Goal: Communication & Community: Answer question/provide support

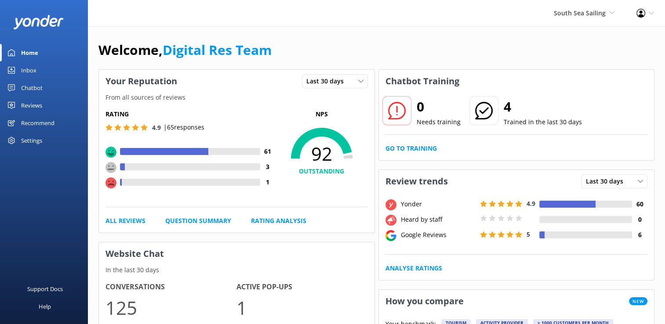
click at [23, 68] on div "Inbox" at bounding box center [28, 71] width 15 height 18
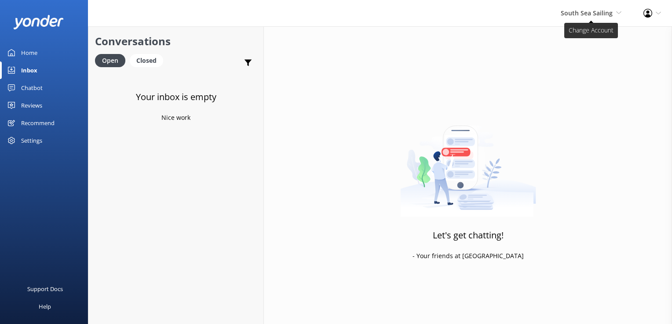
click at [575, 15] on span "South Sea Sailing" at bounding box center [587, 13] width 52 height 8
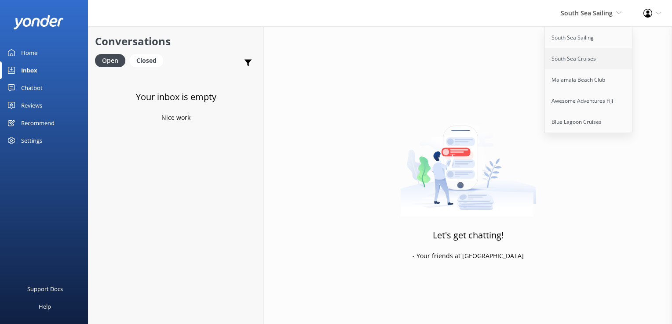
click at [572, 69] on link "South Sea Cruises" at bounding box center [589, 58] width 88 height 21
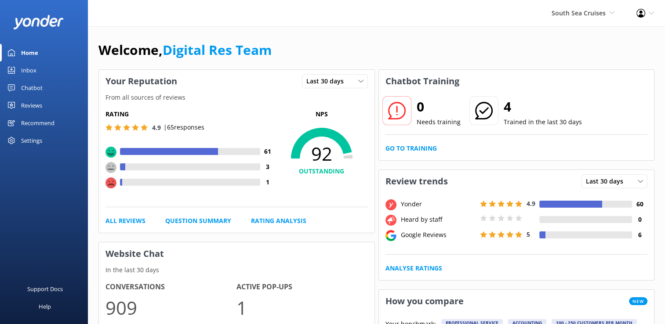
click at [30, 67] on div "Inbox" at bounding box center [28, 71] width 15 height 18
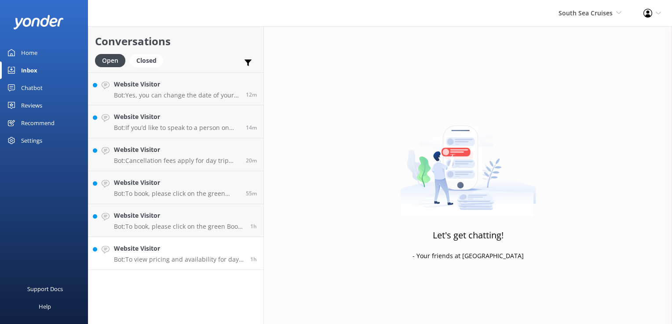
click at [209, 262] on p "Bot: To view pricing and availability for day cruises and trips, please visit […" at bounding box center [179, 260] width 130 height 8
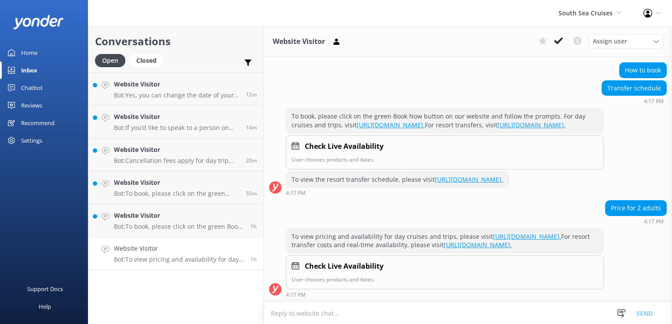
scroll to position [98, 0]
click at [553, 38] on button at bounding box center [558, 40] width 16 height 13
click at [165, 221] on h4 "Website Visitor" at bounding box center [179, 216] width 130 height 10
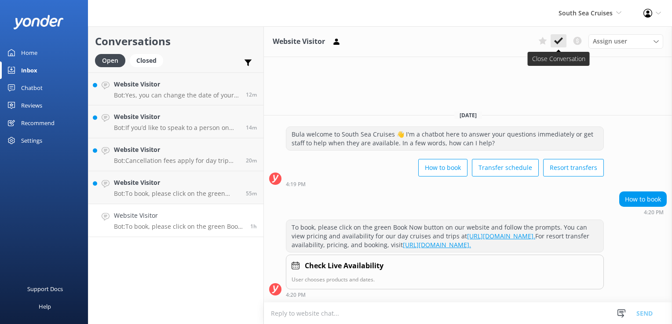
click at [553, 38] on button at bounding box center [558, 40] width 16 height 13
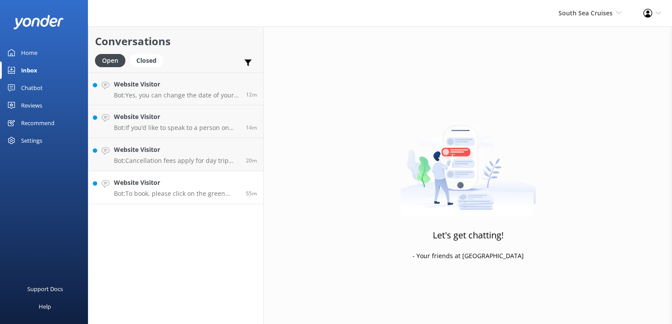
click at [179, 178] on h4 "Website Visitor" at bounding box center [176, 183] width 125 height 10
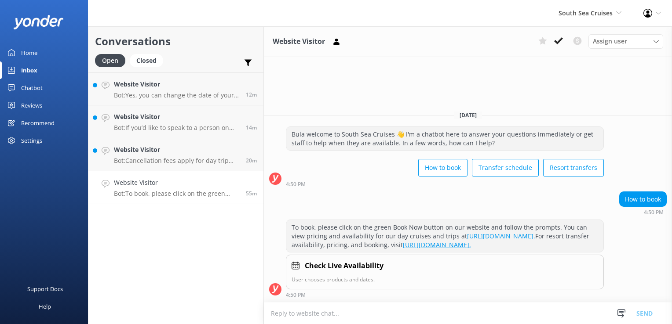
click at [181, 195] on p "Bot: To book, please click on the green Book Now button on our website and foll…" at bounding box center [176, 194] width 125 height 8
click at [560, 40] on icon at bounding box center [558, 40] width 9 height 9
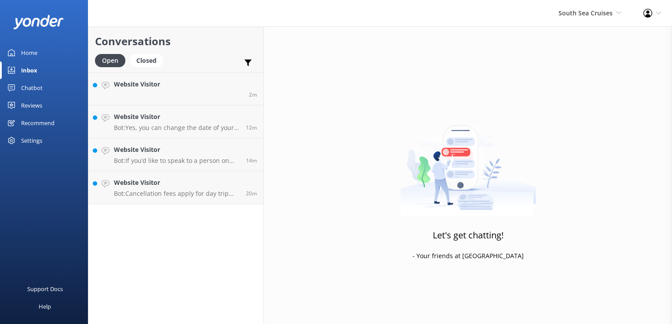
click at [144, 149] on h4 "Website Visitor" at bounding box center [176, 150] width 125 height 10
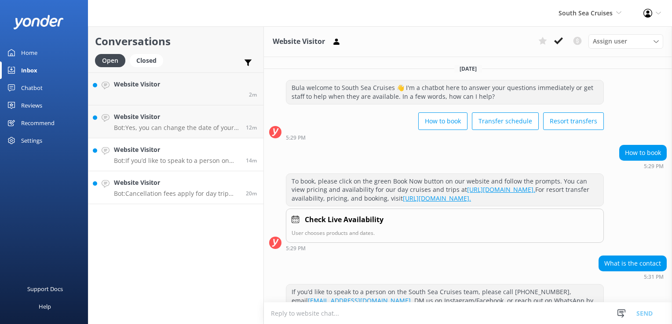
click at [149, 191] on p "Bot: Cancellation fees apply for day trip bookings. All cancellations must be r…" at bounding box center [176, 194] width 125 height 8
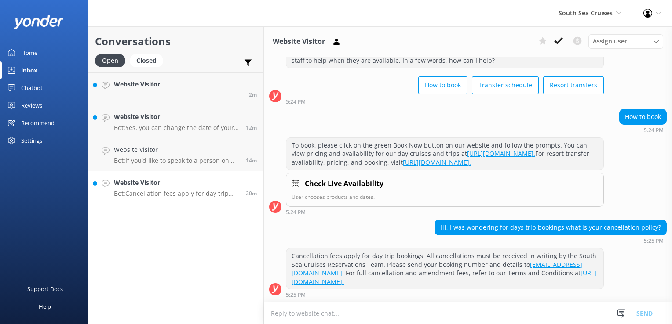
scroll to position [43, 0]
click at [565, 41] on button at bounding box center [558, 40] width 16 height 13
click at [194, 147] on h4 "Website Visitor" at bounding box center [176, 150] width 125 height 10
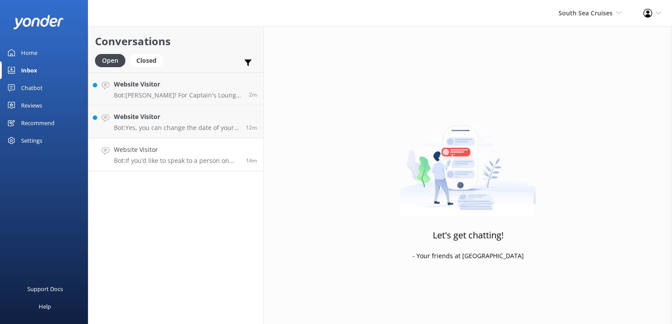
click at [180, 163] on p "Bot: If you’d like to speak to a person on the South Sea Cruises team, please c…" at bounding box center [176, 161] width 125 height 8
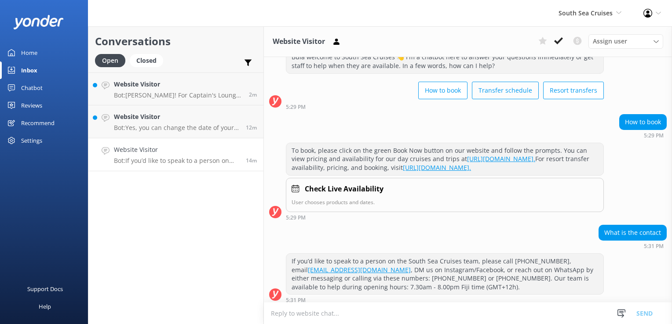
scroll to position [43, 0]
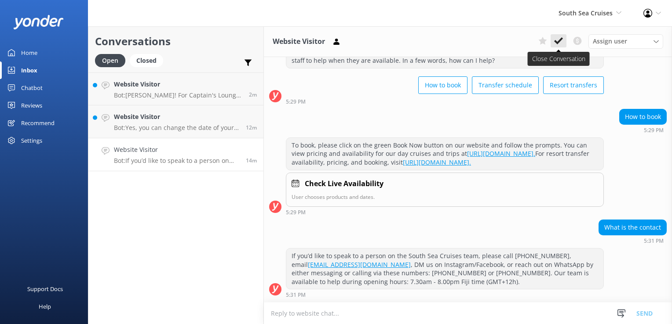
click at [564, 41] on button at bounding box center [558, 40] width 16 height 13
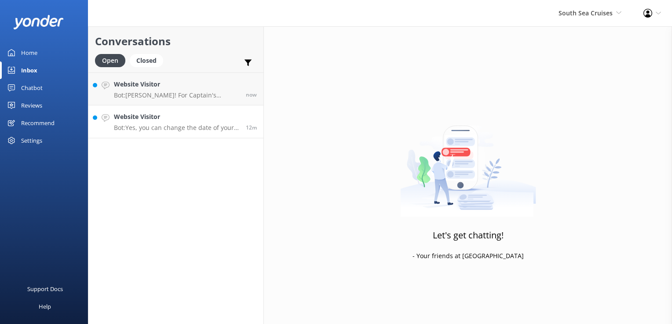
click at [195, 129] on p "Bot: Yes, you can change the date of your resort transfer reservation. To amend…" at bounding box center [176, 128] width 125 height 8
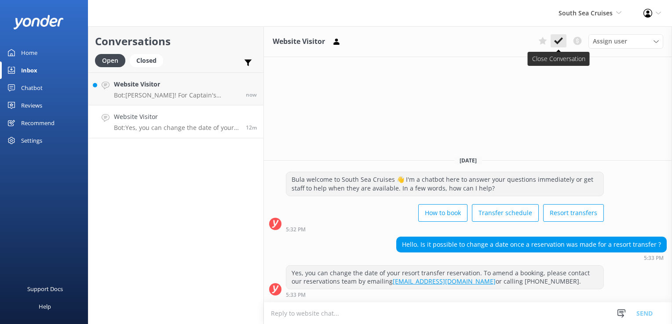
click at [561, 44] on icon at bounding box center [558, 40] width 9 height 9
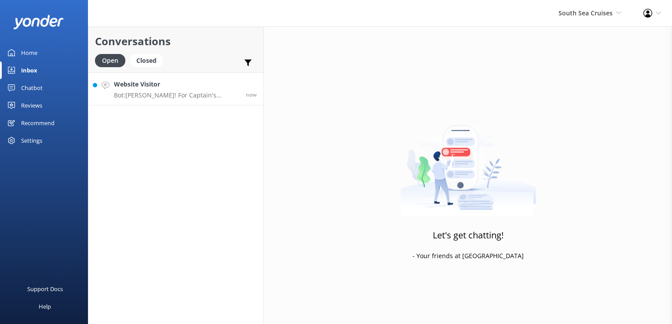
click at [186, 93] on p "Bot: [PERSON_NAME]! For Captain's Lounge availability and upgrades, please call…" at bounding box center [176, 95] width 125 height 8
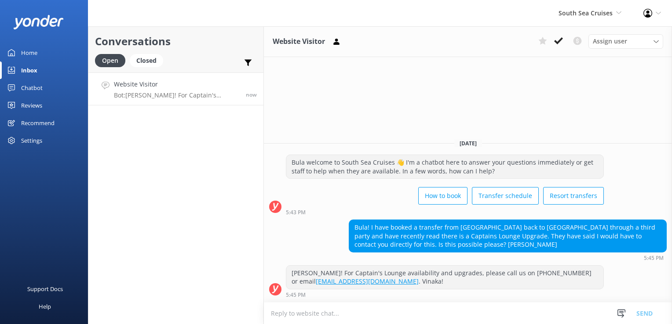
click at [420, 321] on textarea at bounding box center [468, 314] width 408 height 22
click at [427, 318] on textarea at bounding box center [468, 314] width 408 height 22
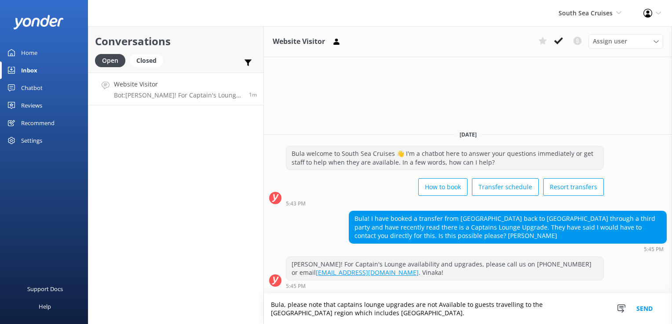
type textarea "Bula, please note that captains lounge upgrades are not Available to guests tra…"
click at [651, 313] on button "Send" at bounding box center [644, 309] width 33 height 30
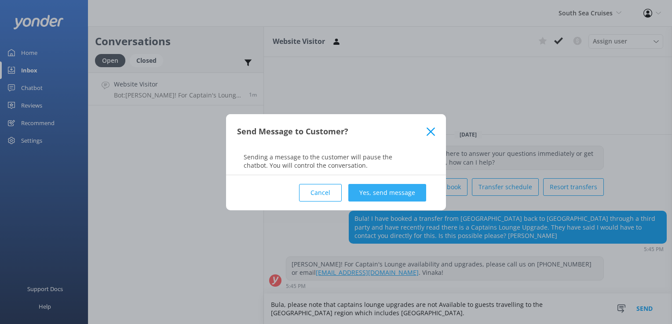
click at [401, 189] on button "Yes, send message" at bounding box center [387, 193] width 78 height 18
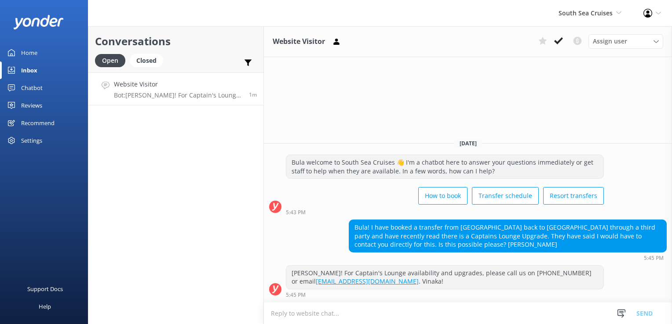
click at [353, 313] on textarea at bounding box center [468, 314] width 408 height 22
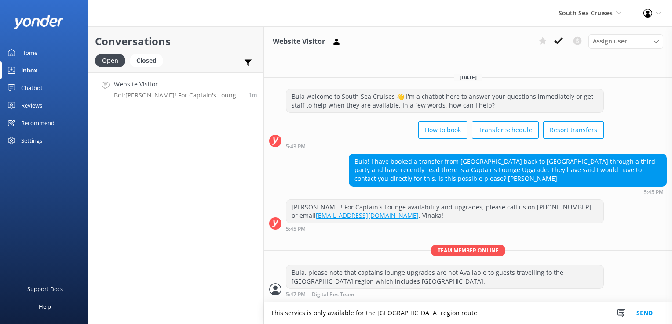
type textarea "This servics is only available for the [GEOGRAPHIC_DATA] region route."
click at [630, 313] on button "Send" at bounding box center [644, 313] width 33 height 22
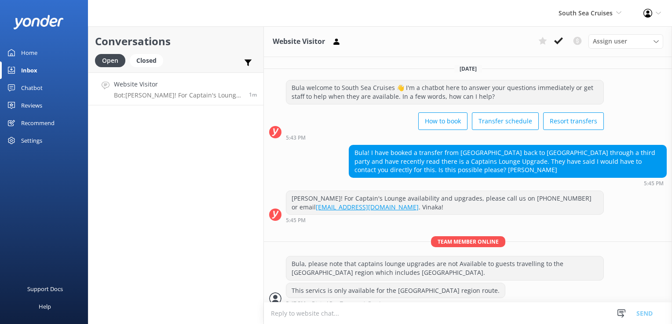
scroll to position [7, 0]
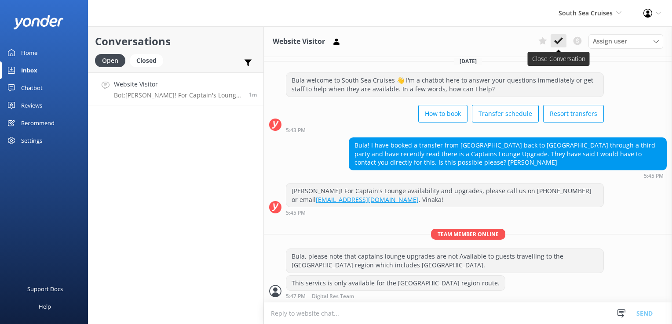
click at [556, 40] on icon at bounding box center [558, 40] width 9 height 9
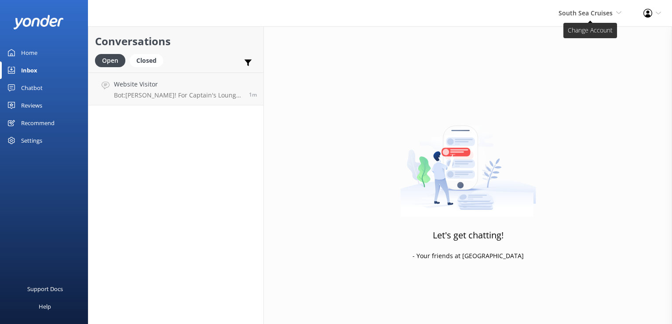
click at [600, 13] on span "South Sea Cruises" at bounding box center [585, 13] width 54 height 8
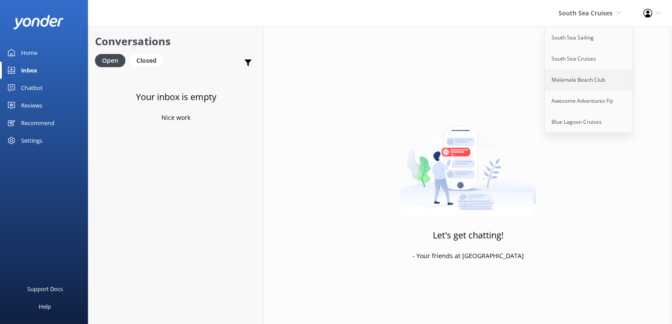
click at [577, 87] on link "Malamala Beach Club" at bounding box center [589, 79] width 88 height 21
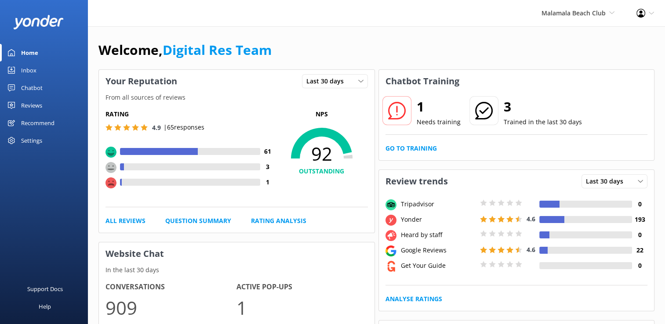
click at [42, 76] on link "Inbox" at bounding box center [44, 71] width 88 height 18
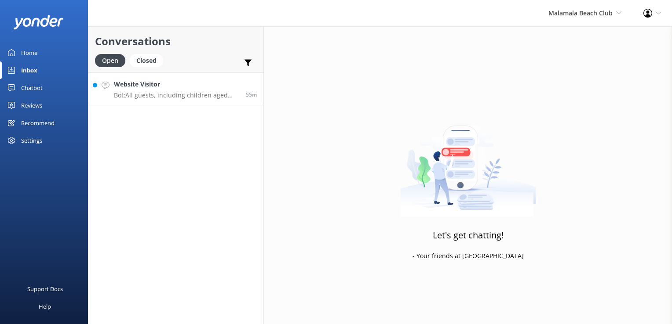
click at [192, 94] on p "Bot: All guests, including children aged [DEMOGRAPHIC_DATA] and above, pay the …" at bounding box center [176, 95] width 125 height 8
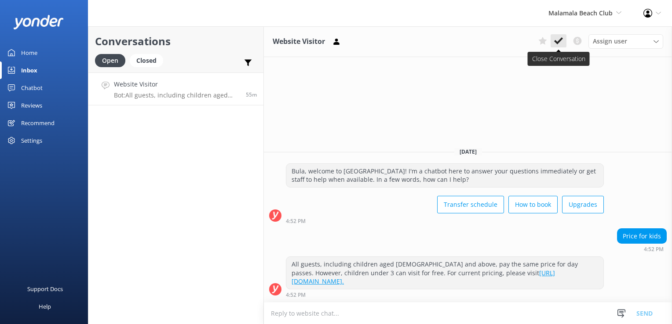
click at [558, 45] on icon at bounding box center [558, 40] width 9 height 9
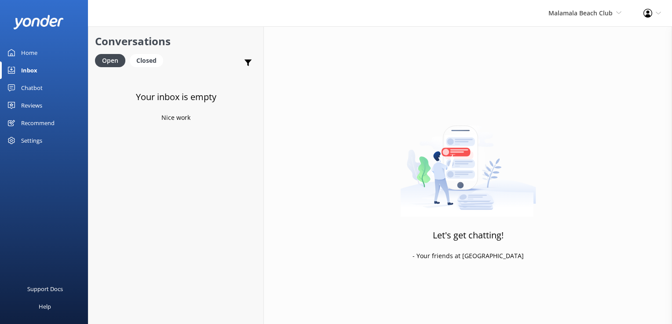
click at [586, 18] on div "Malamala Beach Club South Sea Sailing South Sea Cruises Malamala Beach Club Awe…" at bounding box center [584, 13] width 95 height 26
click at [576, 94] on link "Awesome Adventures Fiji" at bounding box center [589, 101] width 88 height 21
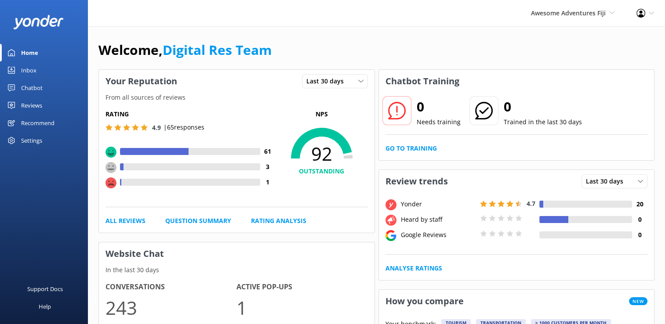
click at [32, 66] on div "Inbox" at bounding box center [28, 71] width 15 height 18
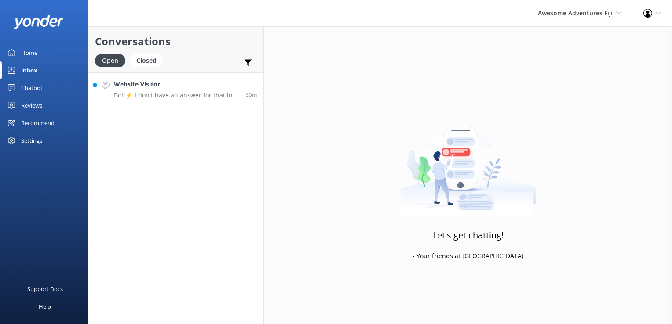
click at [192, 104] on link "Website Visitor Bot: ⚡ I don't have an answer for that in my knowledge base. Pl…" at bounding box center [175, 89] width 175 height 33
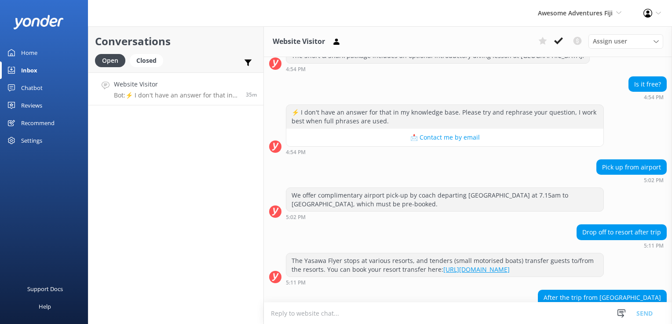
scroll to position [524, 0]
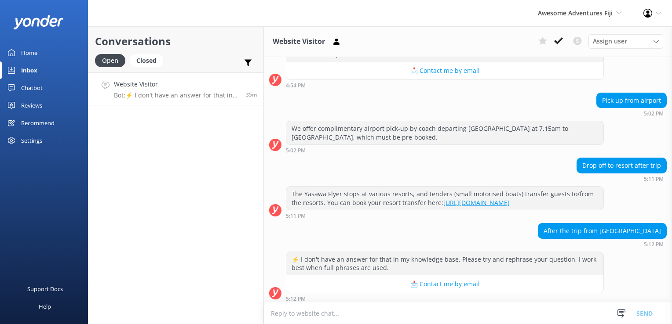
click at [366, 308] on textarea at bounding box center [468, 314] width 408 height 22
type textarea "Y"
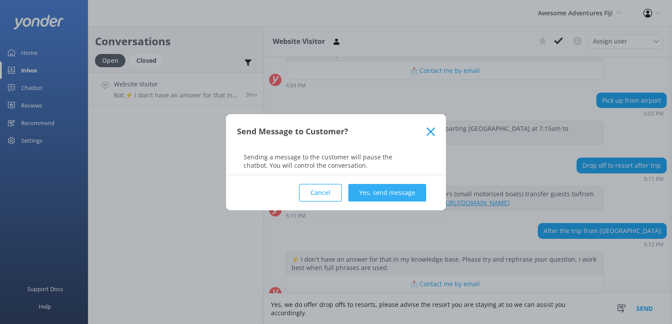
type textarea "Yes, we do offer drop offs to resorts, please advise the resort you are staying…"
click at [375, 190] on button "Yes, send message" at bounding box center [387, 193] width 78 height 18
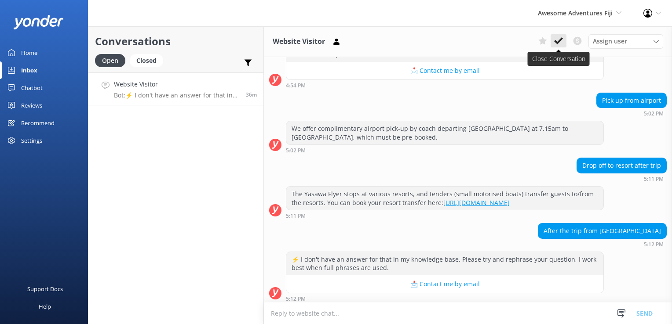
click at [565, 36] on button at bounding box center [558, 40] width 16 height 13
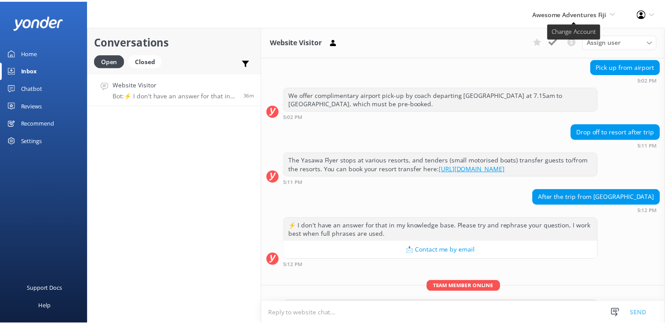
scroll to position [589, 0]
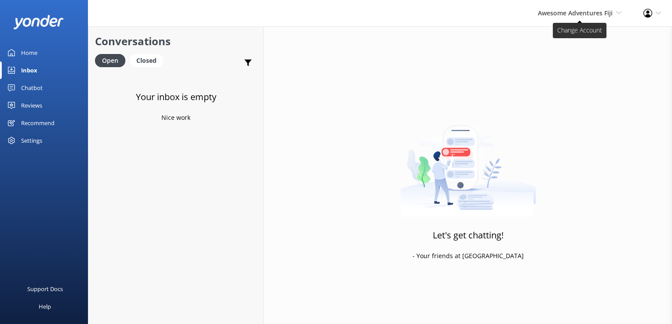
click at [598, 11] on span "Awesome Adventures Fiji" at bounding box center [575, 13] width 75 height 8
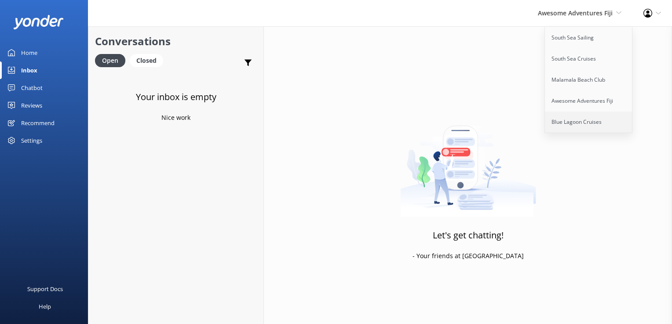
click at [566, 122] on link "Blue Lagoon Cruises" at bounding box center [589, 122] width 88 height 21
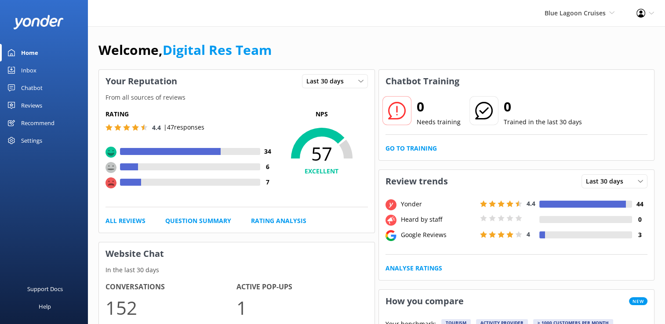
click at [26, 66] on div "Inbox" at bounding box center [28, 71] width 15 height 18
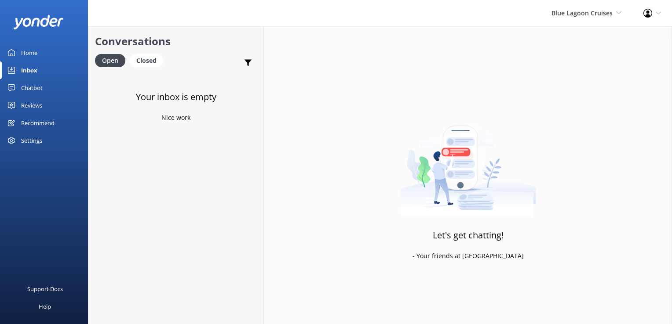
click at [39, 50] on link "Home" at bounding box center [44, 53] width 88 height 18
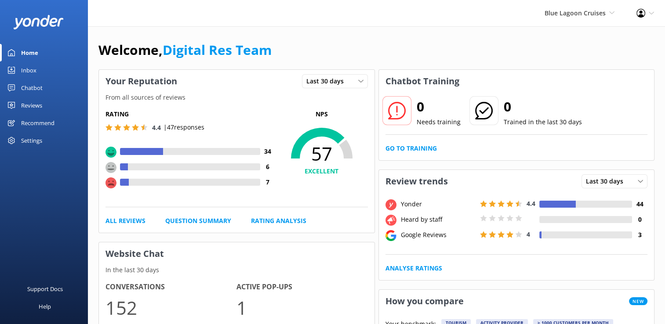
click at [39, 83] on div "Chatbot" at bounding box center [32, 88] width 22 height 18
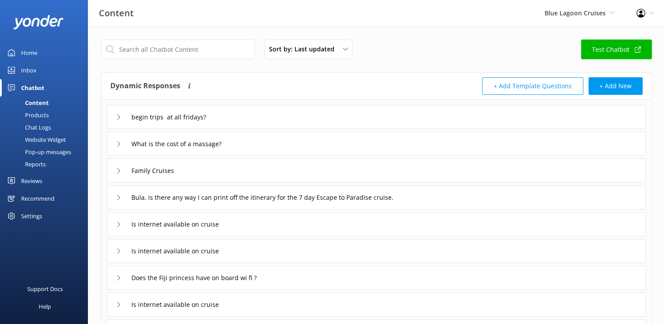
click at [35, 127] on div "Chat Logs" at bounding box center [28, 127] width 46 height 12
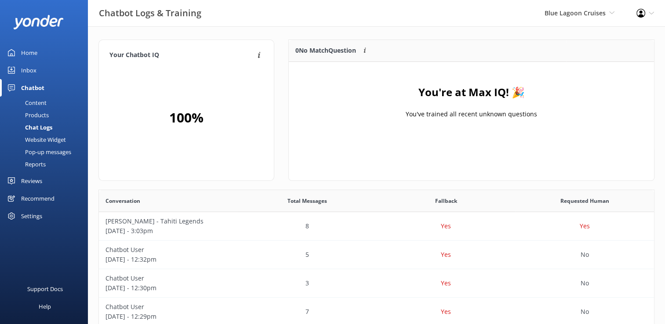
scroll to position [7, 7]
